Goal: Task Accomplishment & Management: Complete application form

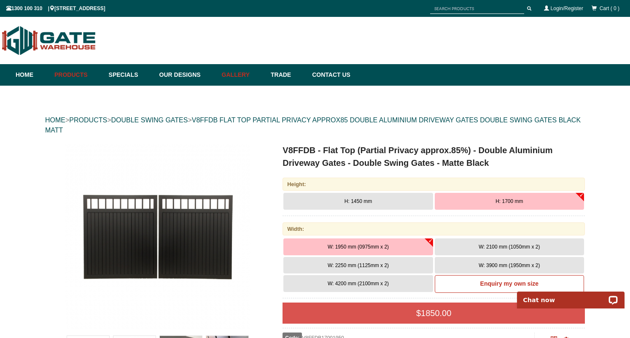
click at [239, 73] on link "Gallery" at bounding box center [241, 74] width 49 height 21
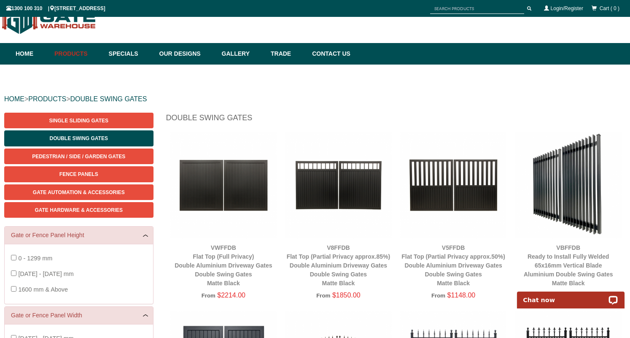
click at [353, 171] on img at bounding box center [338, 184] width 107 height 107
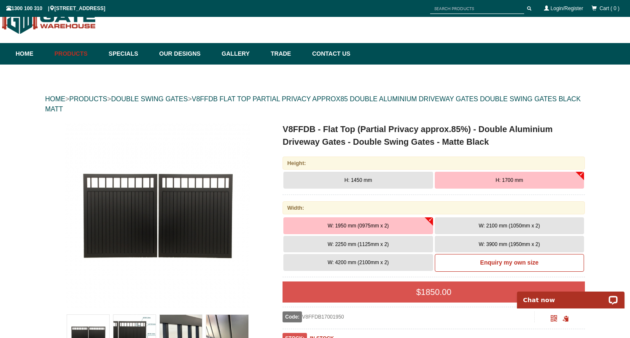
click at [383, 242] on span "W: 2250 mm (1125mm x 2)" at bounding box center [357, 244] width 61 height 6
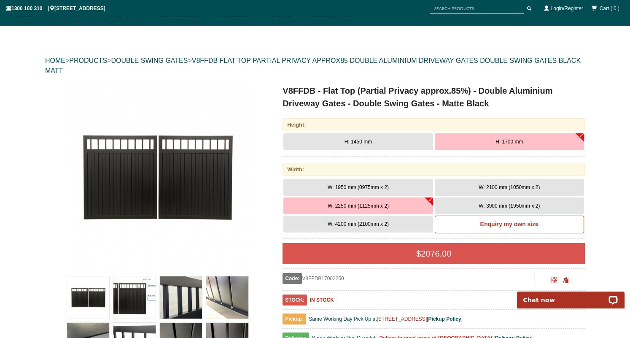
scroll to position [61, 0]
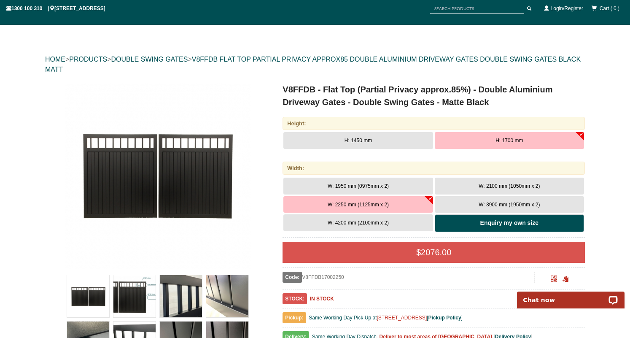
click at [486, 220] on b "Enquiry my own size" at bounding box center [509, 222] width 58 height 7
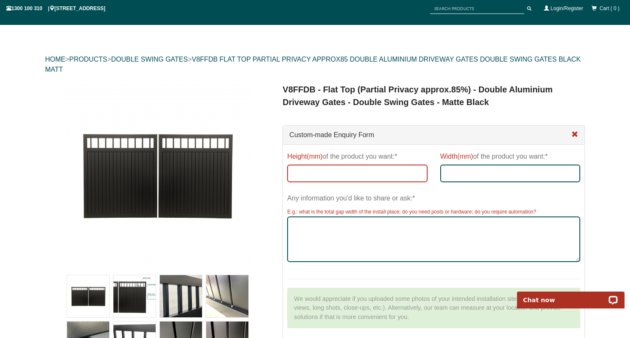
click at [370, 167] on input "Height(mm) of the product you want:*" at bounding box center [357, 173] width 140 height 18
click at [300, 174] on input "1700" at bounding box center [357, 173] width 140 height 18
type input "1800"
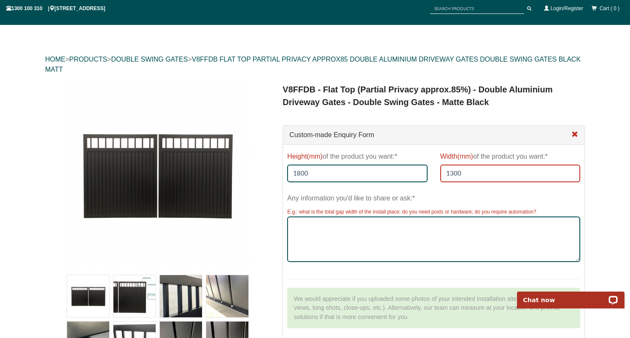
type input "1300"
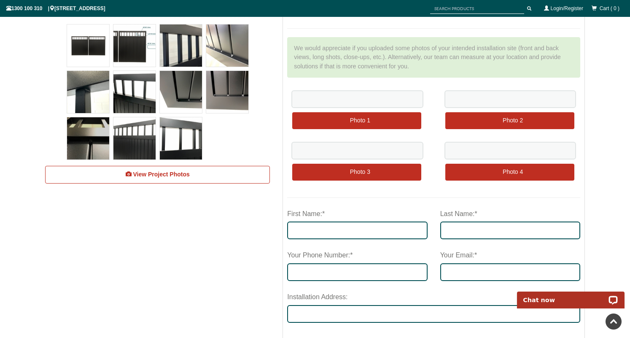
scroll to position [314, 0]
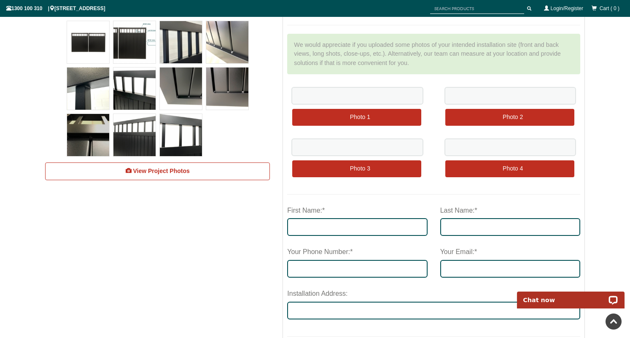
type textarea "Hi, we want a double swing gate like this one, with each gate panel 1800 h x 13…"
click at [363, 229] on input "First Name:*" at bounding box center [357, 227] width 140 height 18
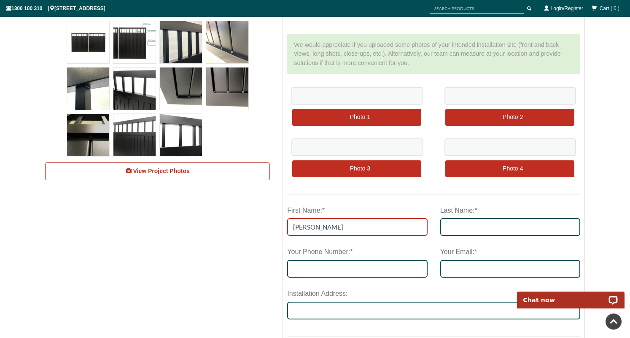
type input "Rowan"
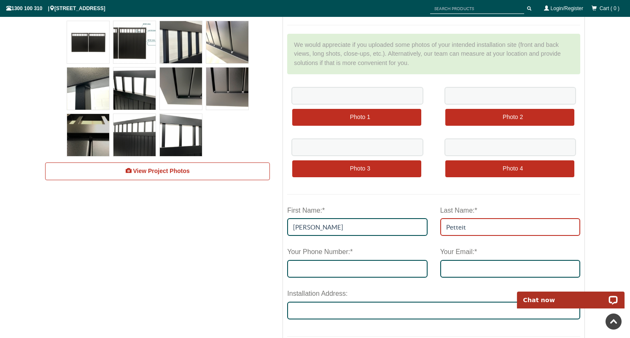
type input "Petteit"
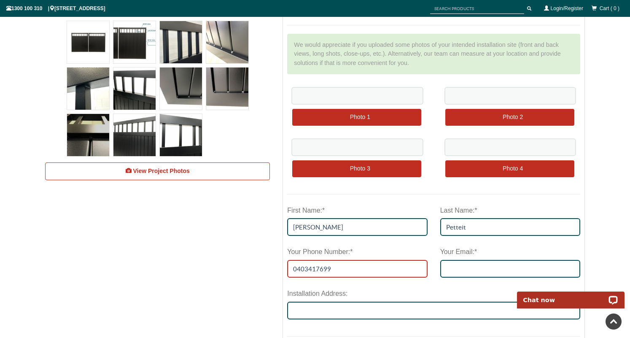
type input "0403417699"
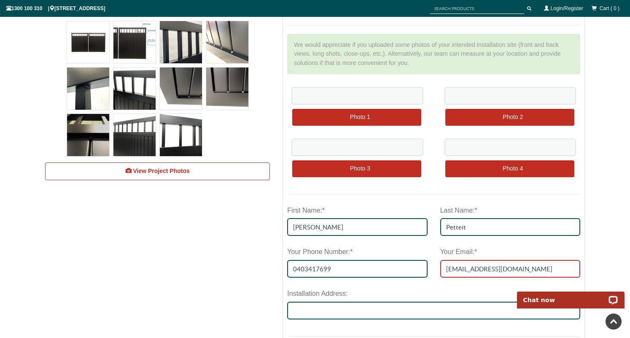
type input "admin@rpbuilding.com.au"
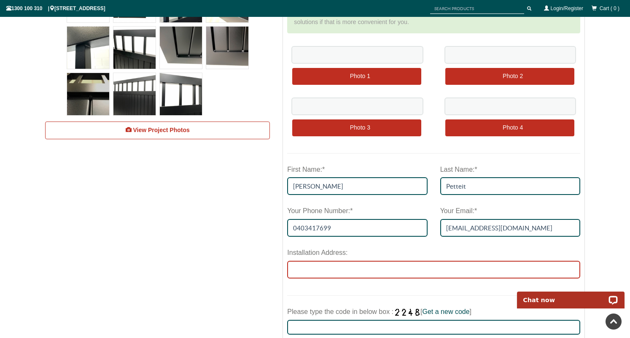
scroll to position [356, 0]
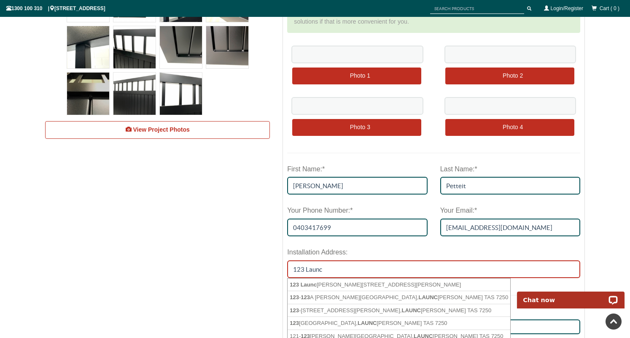
type input "123 Launceston StreetLYONS, Australian Capital Territory 2606"
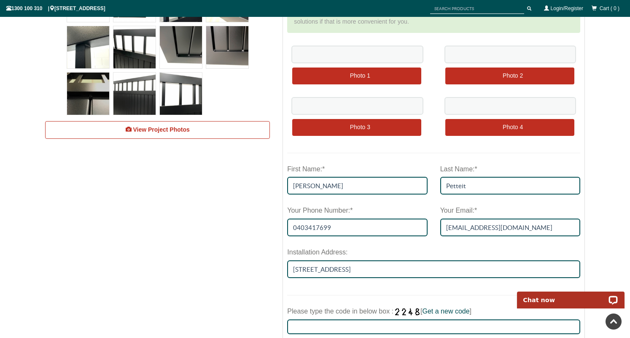
click at [389, 253] on div "Installation Address:" at bounding box center [433, 252] width 293 height 16
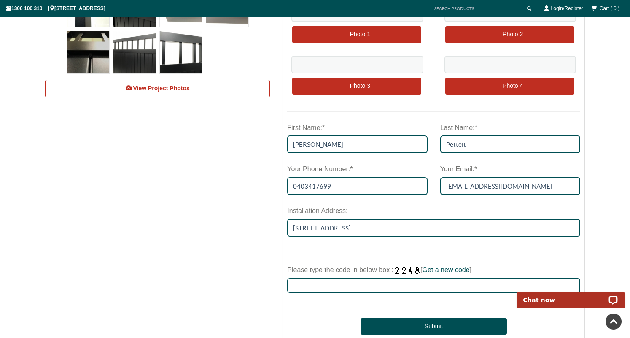
scroll to position [418, 0]
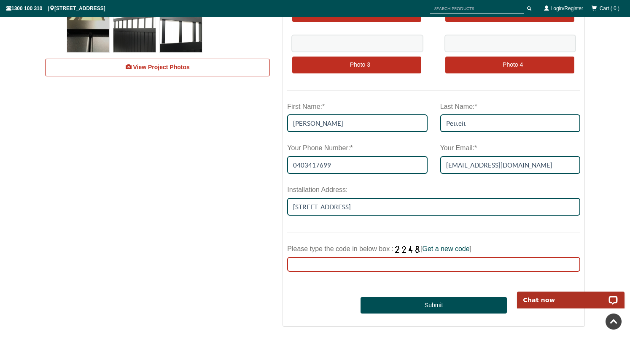
click at [367, 265] on input "Please type the code in below box : [ Get a new code ]" at bounding box center [433, 264] width 293 height 15
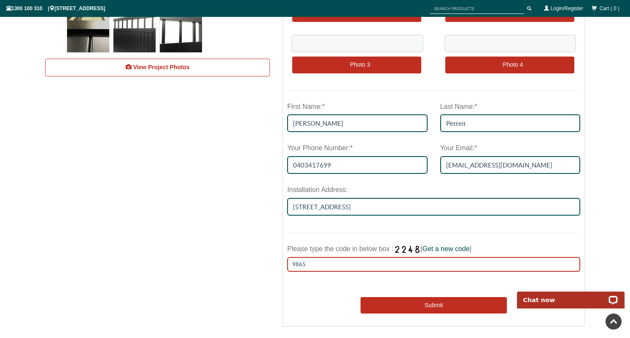
type input "9865"
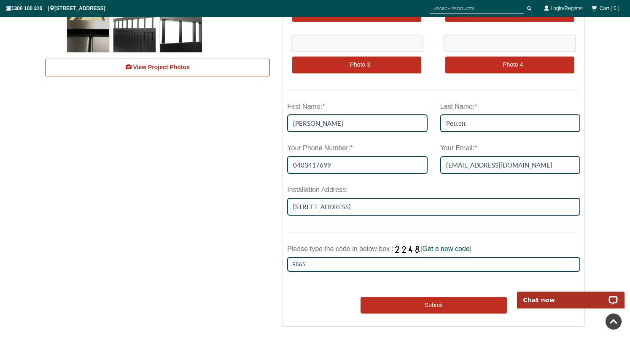
click at [432, 305] on button "Submit" at bounding box center [433, 305] width 146 height 17
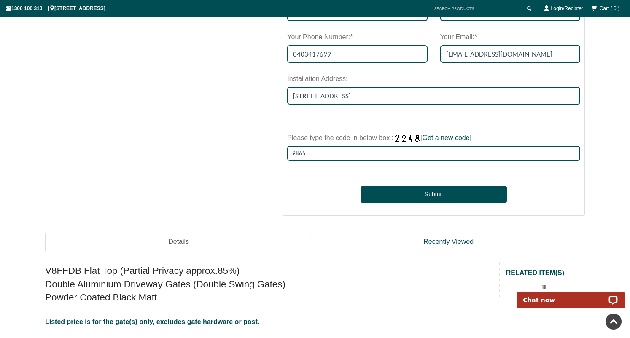
scroll to position [533, 0]
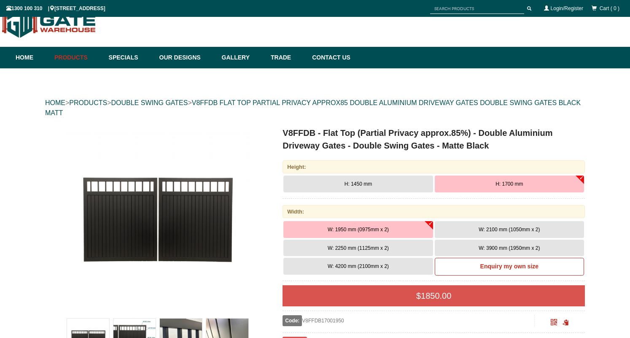
scroll to position [21, 0]
